Goal: Task Accomplishment & Management: Complete application form

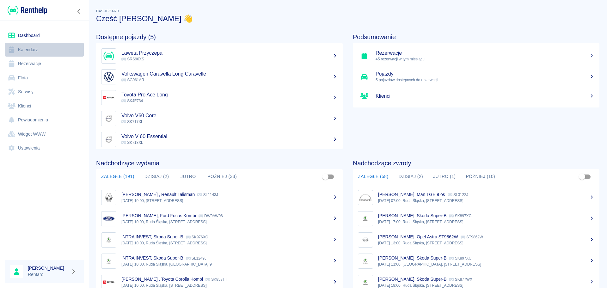
click at [39, 53] on link "Kalendarz" at bounding box center [44, 50] width 79 height 14
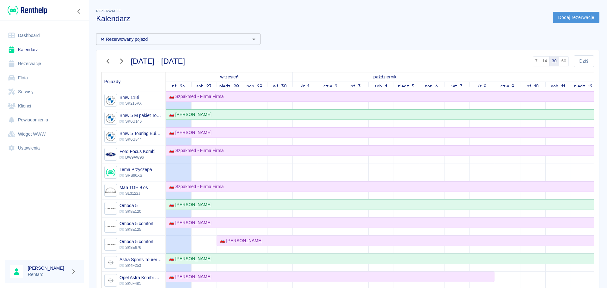
click at [572, 19] on link "Dodaj rezerwację" at bounding box center [576, 18] width 46 height 12
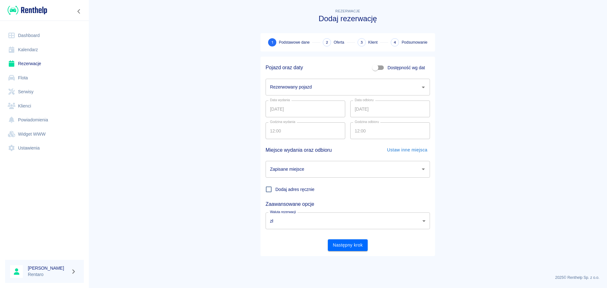
click at [396, 68] on span "Dostępność wg dat" at bounding box center [406, 68] width 37 height 7
click at [393, 68] on input "Dostępność wg dat" at bounding box center [375, 68] width 36 height 12
checkbox input "true"
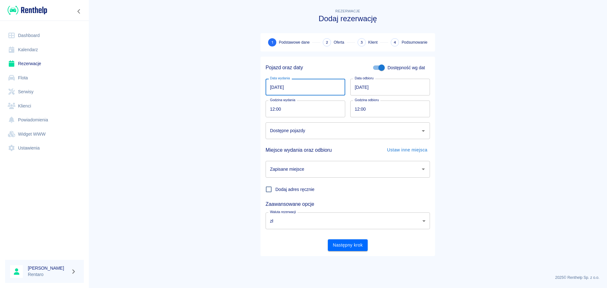
click at [273, 90] on input "[DATE]" at bounding box center [306, 87] width 80 height 17
drag, startPoint x: 161, startPoint y: 94, endPoint x: 3, endPoint y: 53, distance: 163.1
click at [159, 94] on main "Rezerwacje Dodaj rezerwację 1 Podstawowe dane 2 Oferta 3 Klient 4 Podsumowanie …" at bounding box center [348, 139] width 519 height 262
click at [32, 107] on link "Klienci" at bounding box center [44, 106] width 79 height 14
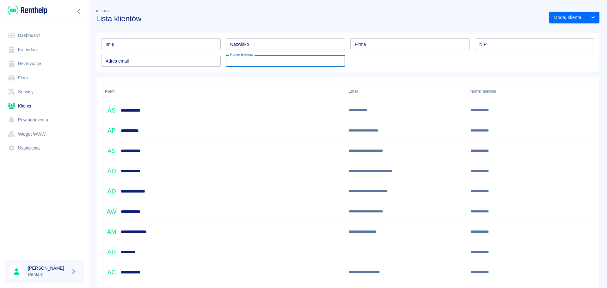
click at [255, 66] on input "Numer telefonu" at bounding box center [286, 61] width 120 height 12
type input "6"
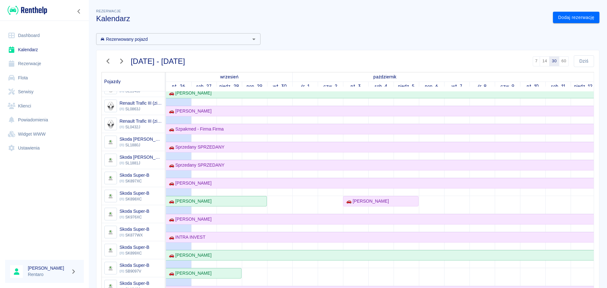
scroll to position [316, 0]
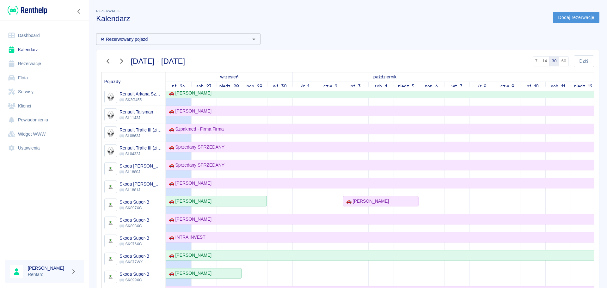
click at [566, 14] on link "Dodaj rezerwację" at bounding box center [576, 18] width 46 height 12
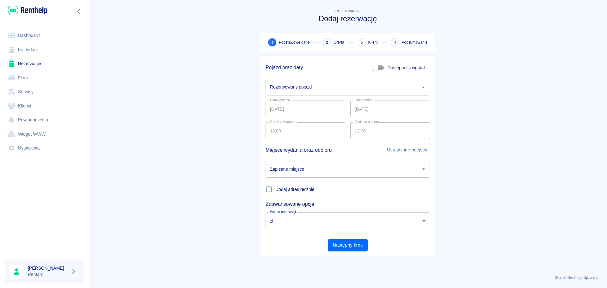
click at [292, 91] on input "Rezerwowany pojazd" at bounding box center [343, 87] width 149 height 11
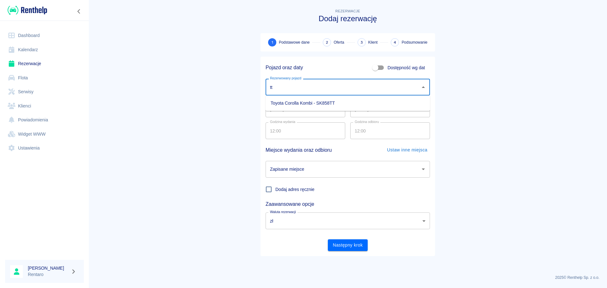
click at [311, 101] on li "Toyota Corolla Kombi - SK858TT" at bounding box center [348, 103] width 164 height 10
type input "Toyota Corolla Kombi - SK858TT"
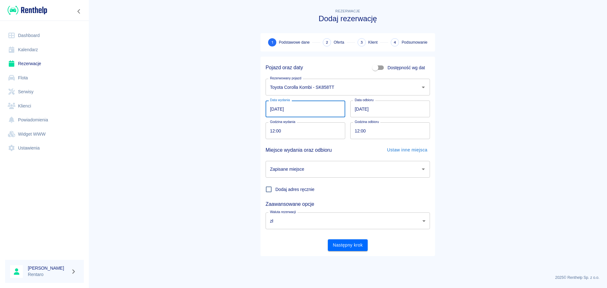
click at [270, 104] on input "[DATE]" at bounding box center [306, 109] width 80 height 17
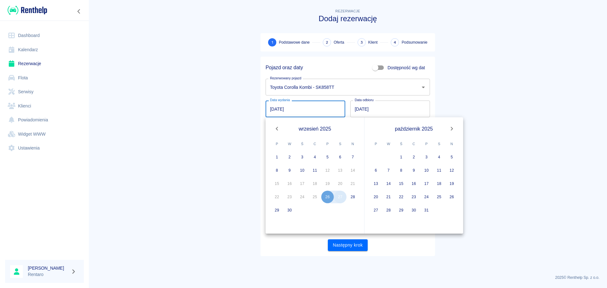
click at [338, 199] on button "27" at bounding box center [340, 197] width 13 height 13
type input "[DATE]"
click at [290, 213] on button "30" at bounding box center [289, 210] width 13 height 13
type input "30.09.2025"
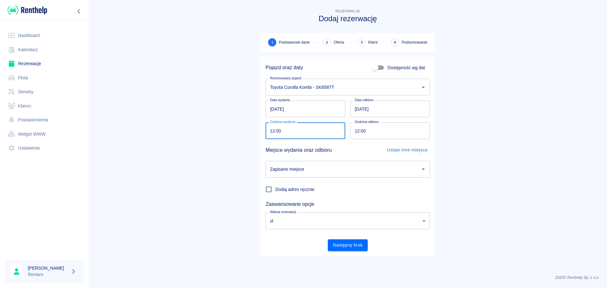
click at [270, 128] on input "12:00" at bounding box center [303, 130] width 75 height 17
type input "10:30"
click at [359, 133] on input "12:00" at bounding box center [387, 130] width 75 height 17
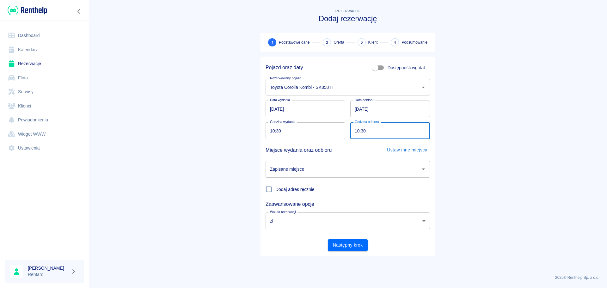
type input "10:30"
click at [301, 175] on input "Zapisane miejsce" at bounding box center [343, 169] width 149 height 11
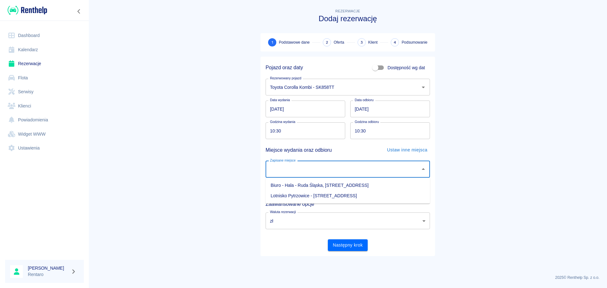
click at [301, 186] on li "Biuro - Hala - Ruda Śląska, Zabrzańska 9" at bounding box center [348, 185] width 164 height 10
type input "Biuro - Hala - Ruda Śląska, Zabrzańska 9"
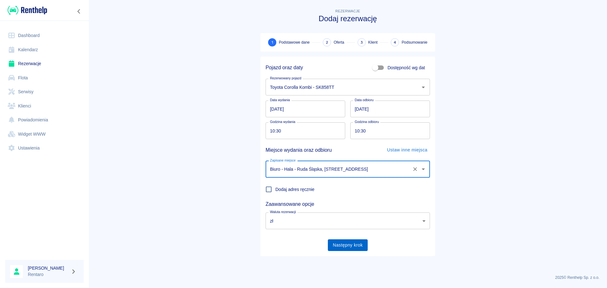
click at [351, 240] on button "Następny krok" at bounding box center [348, 245] width 40 height 12
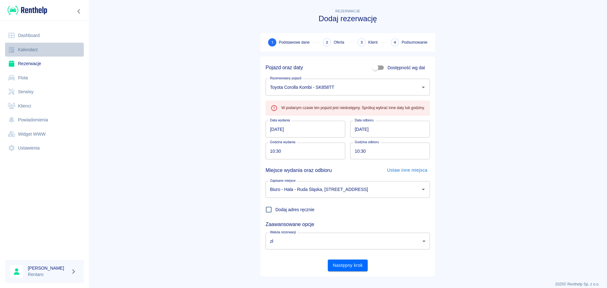
click at [27, 50] on link "Kalendarz" at bounding box center [44, 50] width 79 height 14
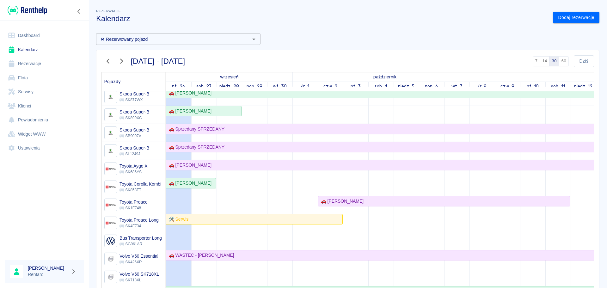
scroll to position [498, 0]
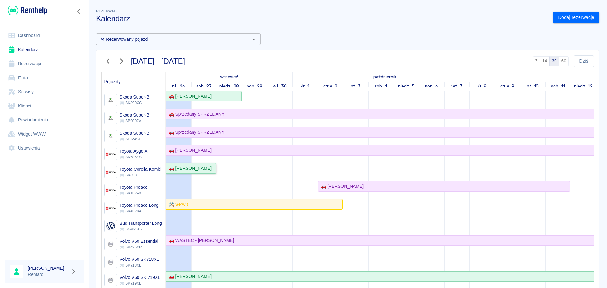
click at [194, 165] on div "🚗 [PERSON_NAME]" at bounding box center [188, 168] width 45 height 7
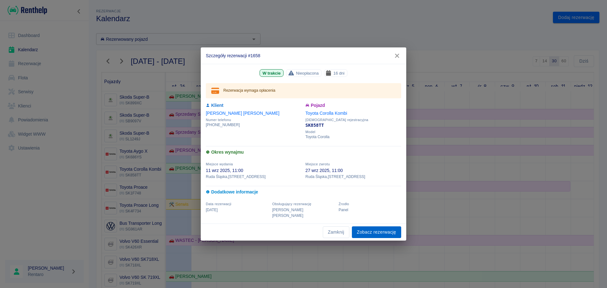
click at [370, 231] on link "Zobacz rezerwację" at bounding box center [376, 232] width 49 height 12
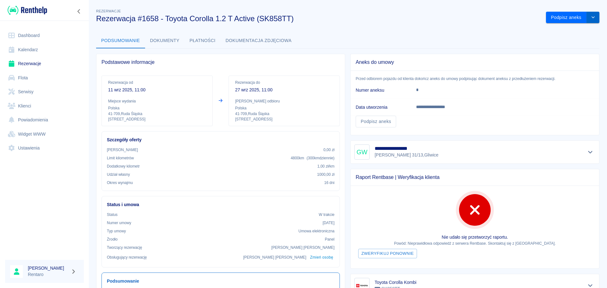
click at [590, 21] on button "drop-down" at bounding box center [593, 18] width 13 height 12
click at [568, 30] on li "Przedłuż rezerwację" at bounding box center [567, 31] width 53 height 10
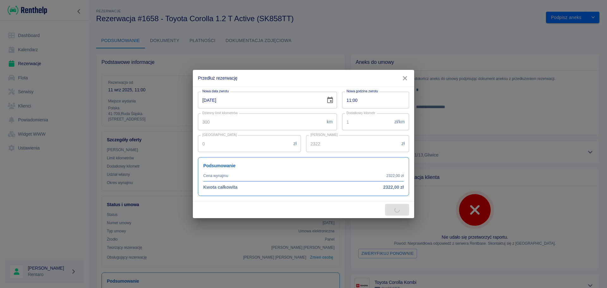
type input "2064"
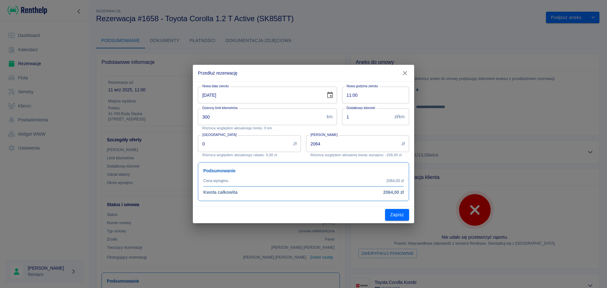
click at [345, 94] on input "11:00" at bounding box center [373, 95] width 63 height 17
type input "09:00"
click at [397, 220] on button "Zapisz" at bounding box center [397, 215] width 24 height 12
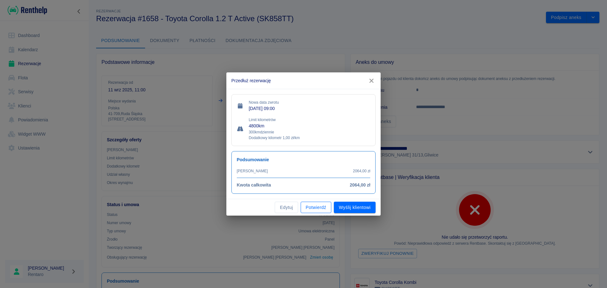
click at [325, 207] on button "Potwierdź" at bounding box center [316, 208] width 31 height 12
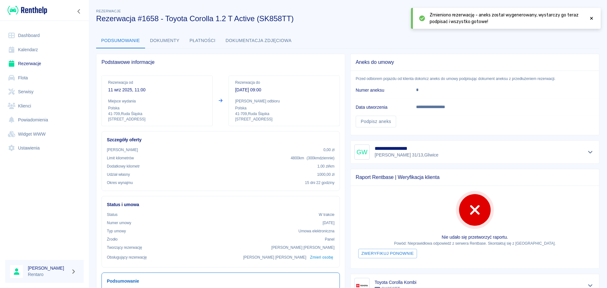
click at [591, 17] on icon at bounding box center [592, 18] width 6 height 4
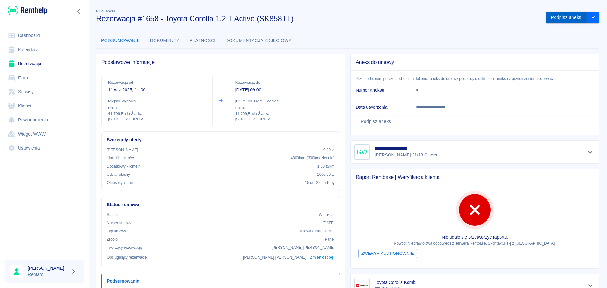
click at [561, 20] on button "Podpisz aneks" at bounding box center [566, 18] width 41 height 12
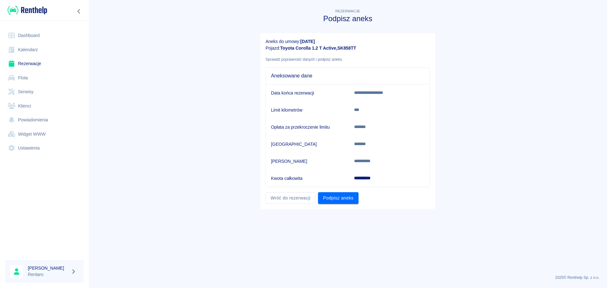
click at [33, 52] on link "Kalendarz" at bounding box center [44, 50] width 79 height 14
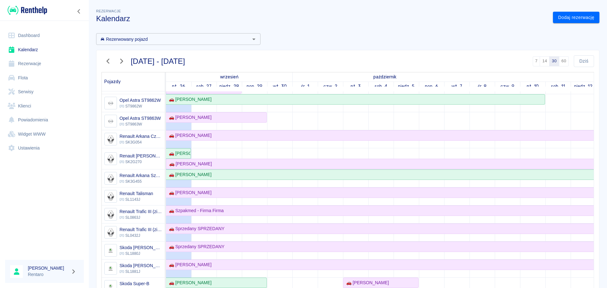
scroll to position [285, 0]
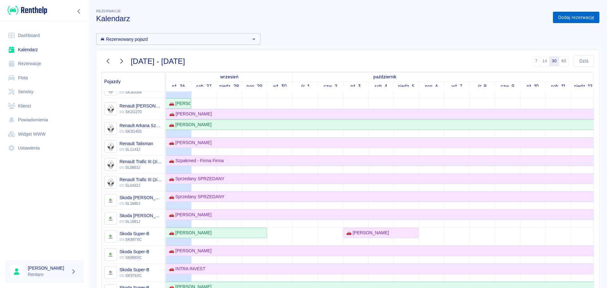
click at [568, 12] on link "Dodaj rezerwację" at bounding box center [576, 18] width 46 height 12
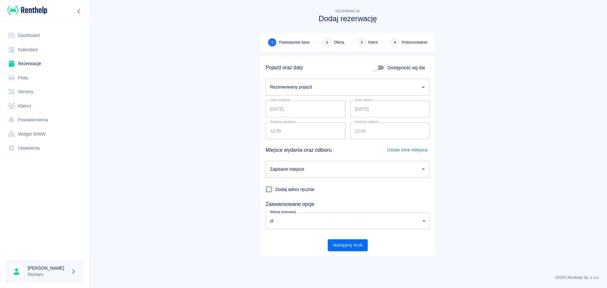
drag, startPoint x: 382, startPoint y: 54, endPoint x: 379, endPoint y: 60, distance: 6.2
click at [381, 55] on div "Pojazd oraz daty Dostępność wg dat Rezerwowany pojazd Rezerwowany pojazd Data w…" at bounding box center [346, 154] width 180 height 205
click at [379, 68] on input "Dostępność wg dat" at bounding box center [375, 68] width 36 height 12
click at [384, 66] on input "Dostępność wg dat" at bounding box center [382, 68] width 36 height 12
checkbox input "false"
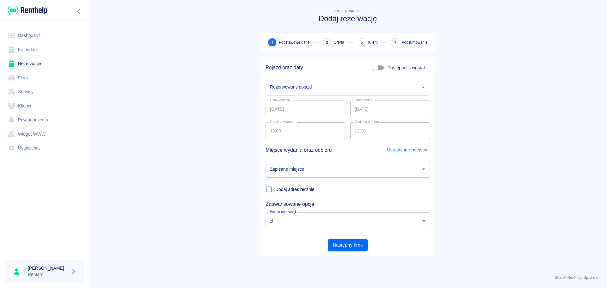
click at [370, 80] on div "Rezerwowany pojazd" at bounding box center [348, 87] width 164 height 17
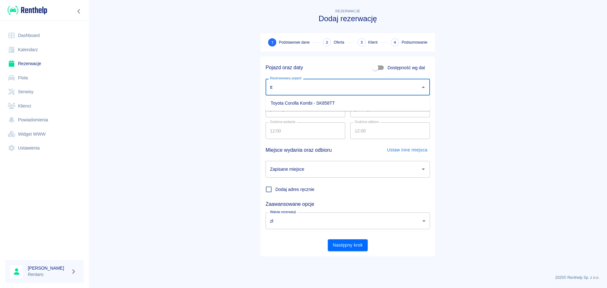
click at [326, 98] on li "Toyota Corolla Kombi - SK858TT" at bounding box center [348, 103] width 164 height 10
type input "Toyota Corolla Kombi - SK858TT"
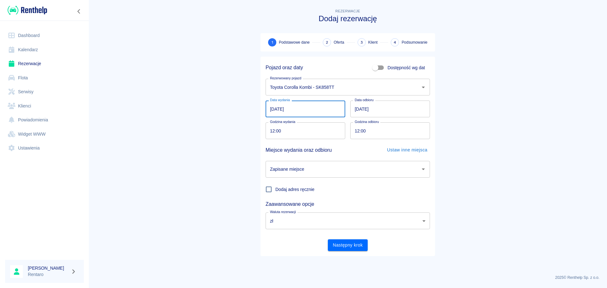
click at [317, 103] on input "[DATE]" at bounding box center [306, 109] width 80 height 17
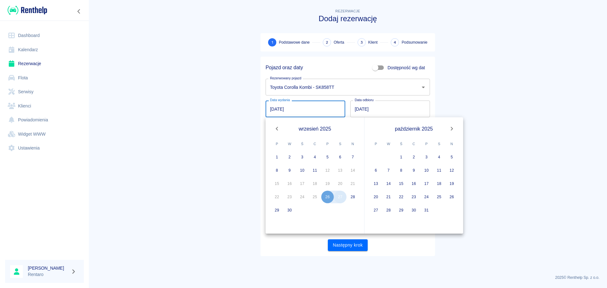
click at [341, 195] on button "27" at bounding box center [340, 197] width 13 height 13
type input "[DATE]"
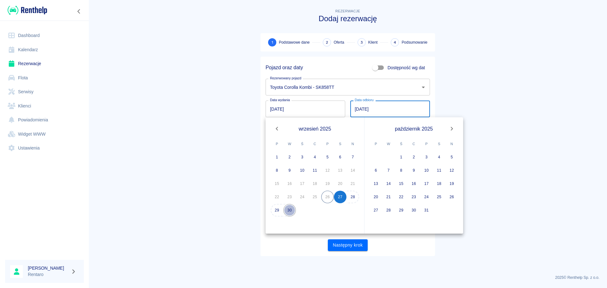
click at [288, 209] on button "30" at bounding box center [289, 210] width 13 height 13
type input "30.09.2025"
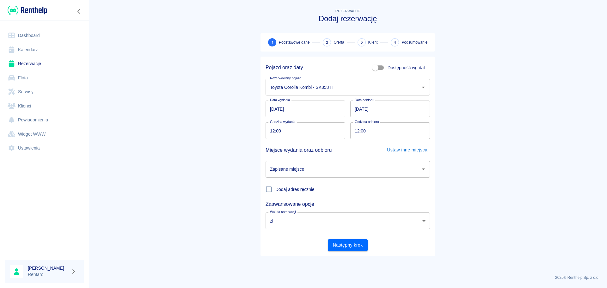
click at [270, 132] on input "12:00" at bounding box center [303, 130] width 75 height 17
type input "10:30"
click at [357, 131] on input "12:00" at bounding box center [387, 130] width 75 height 17
type input "10:30"
click at [326, 171] on input "Zapisane miejsce" at bounding box center [343, 169] width 149 height 11
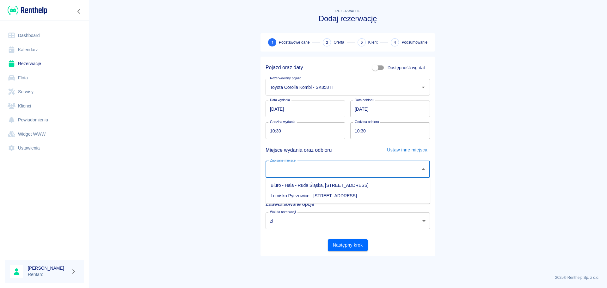
click at [315, 189] on li "Biuro - Hala - Ruda Śląska, Zabrzańska 9" at bounding box center [348, 185] width 164 height 10
type input "Biuro - Hala - Ruda Śląska, Zabrzańska 9"
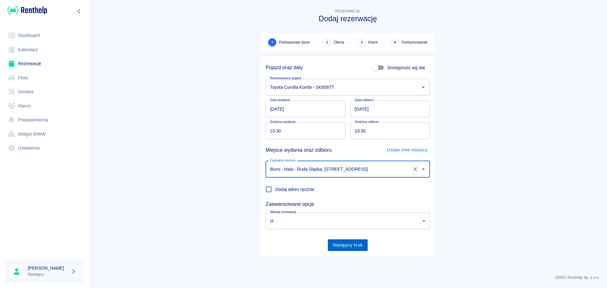
click at [352, 242] on button "Następny krok" at bounding box center [348, 245] width 40 height 12
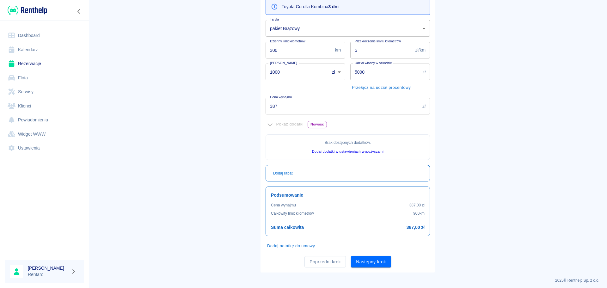
scroll to position [77, 0]
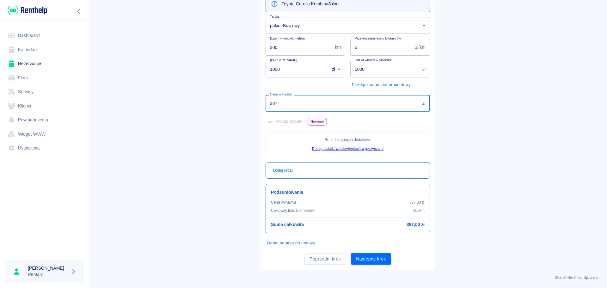
click at [286, 107] on input "387" at bounding box center [343, 103] width 154 height 17
type input "300"
click at [370, 261] on button "Następny krok" at bounding box center [371, 259] width 40 height 12
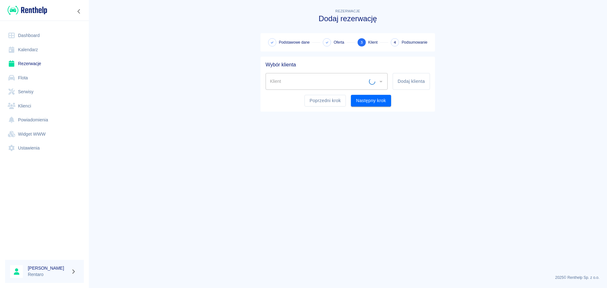
scroll to position [0, 0]
click at [327, 88] on div "Klient" at bounding box center [327, 81] width 122 height 17
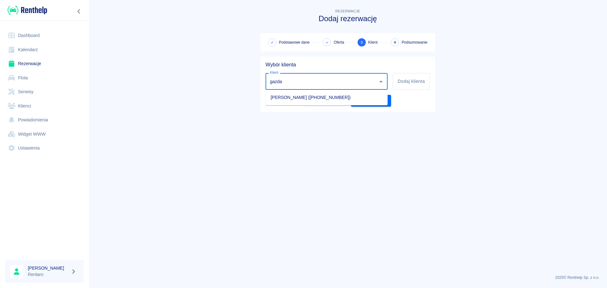
click at [345, 100] on li "Krzysztof Gazda (+48573667127)" at bounding box center [327, 97] width 122 height 10
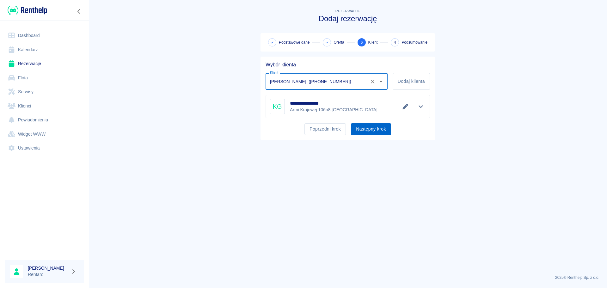
type input "Krzysztof Gazda (+48573667127)"
click at [382, 128] on button "Następny krok" at bounding box center [371, 129] width 40 height 12
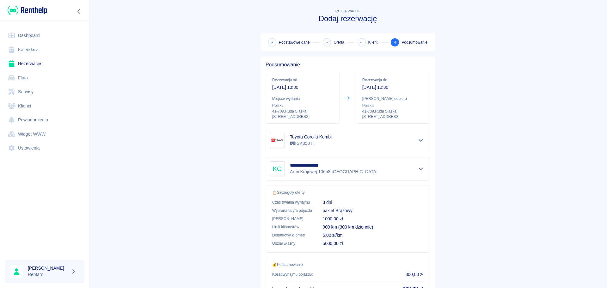
scroll to position [53, 0]
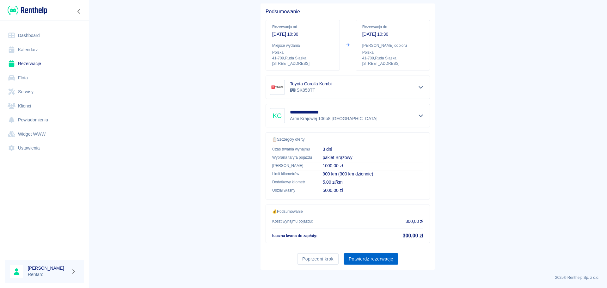
click at [365, 262] on button "Potwierdź rezerwację" at bounding box center [371, 259] width 55 height 12
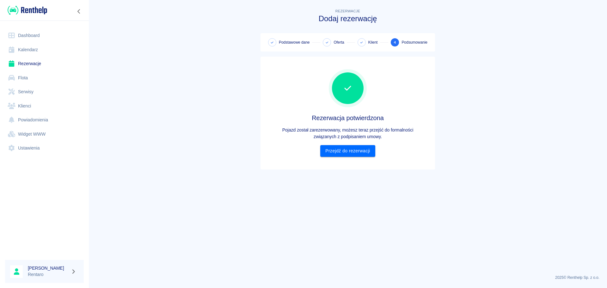
scroll to position [0, 0]
click at [351, 150] on link "Przejdź do rezerwacji" at bounding box center [347, 151] width 55 height 12
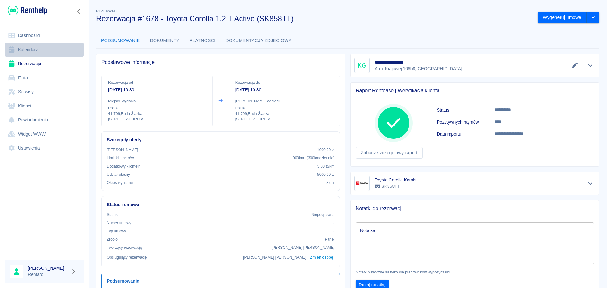
click at [34, 49] on link "Kalendarz" at bounding box center [44, 50] width 79 height 14
